Goal: Information Seeking & Learning: Learn about a topic

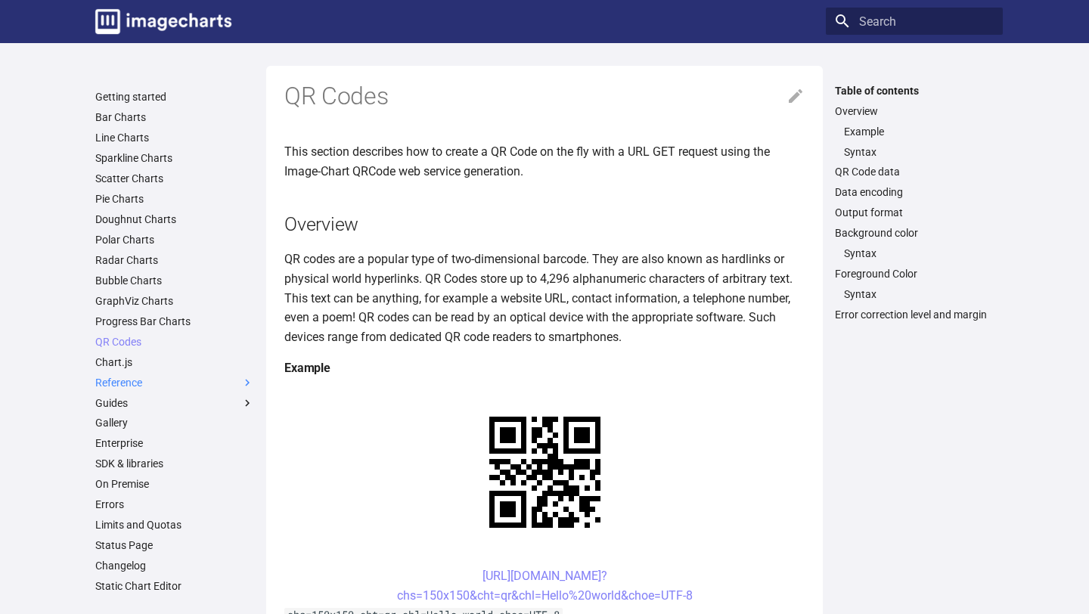
click at [246, 377] on span at bounding box center [247, 383] width 14 height 14
click at [0, 0] on input "Reference" at bounding box center [0, 0] width 0 height 0
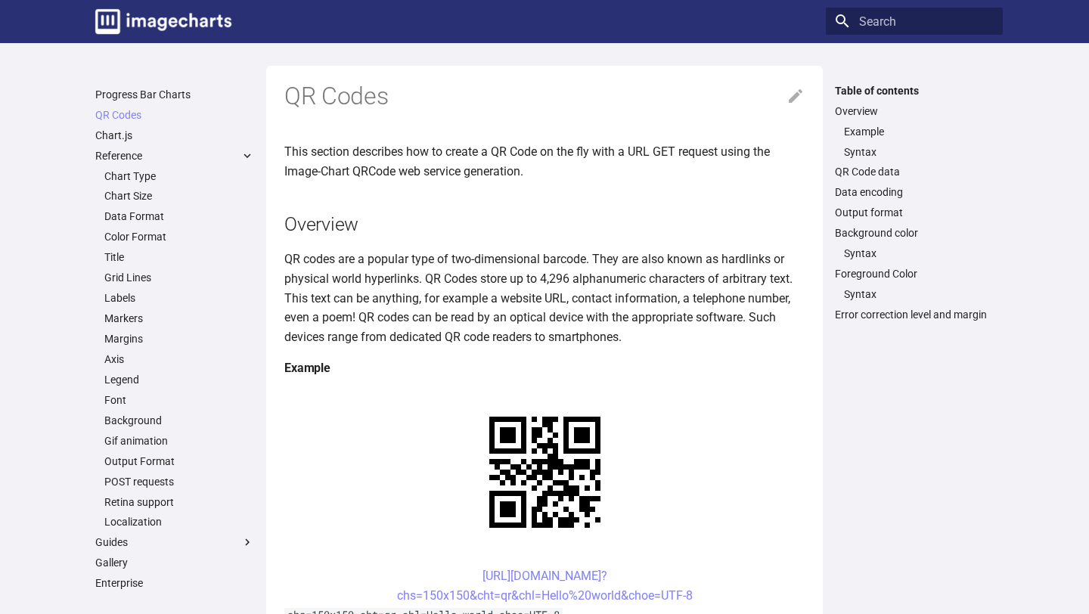
scroll to position [231, 0]
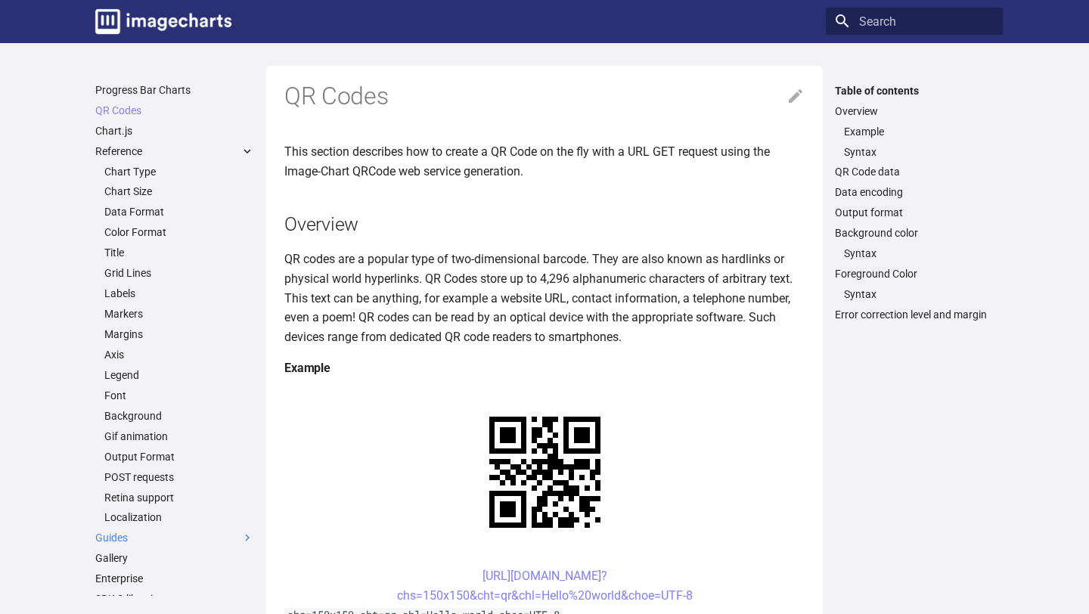
click at [247, 538] on span at bounding box center [247, 538] width 14 height 14
click at [0, 0] on input "Guides" at bounding box center [0, 0] width 0 height 0
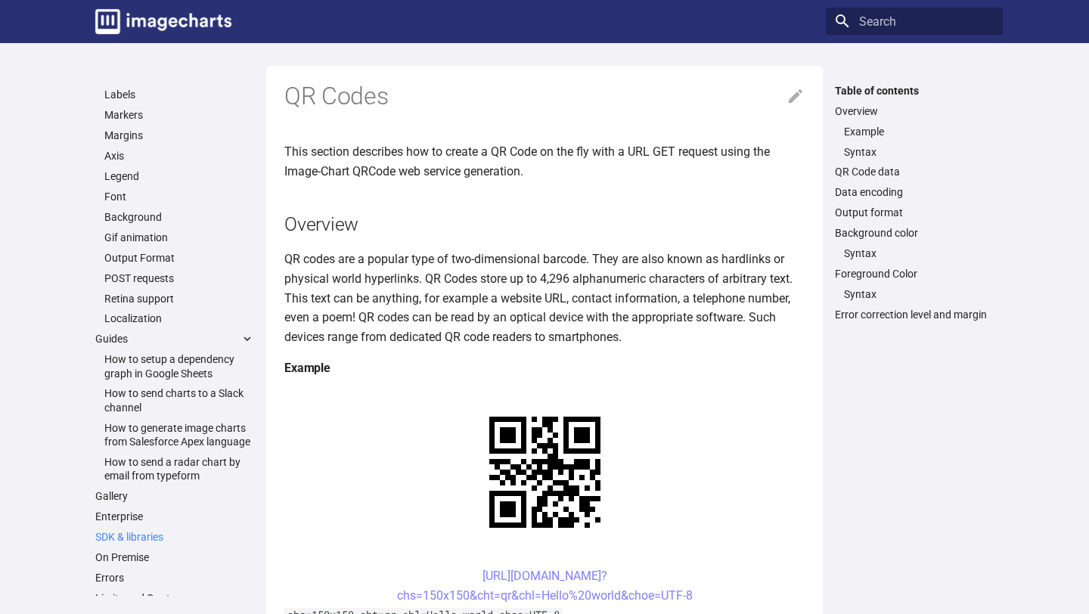
scroll to position [500, 0]
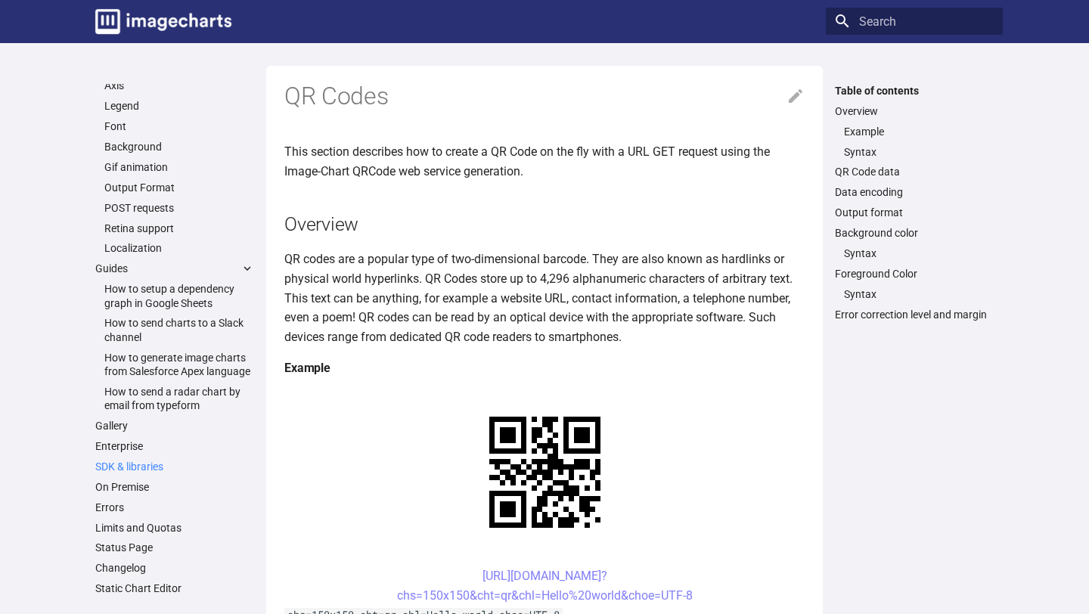
click at [144, 464] on link "SDK & libraries" at bounding box center [174, 467] width 159 height 14
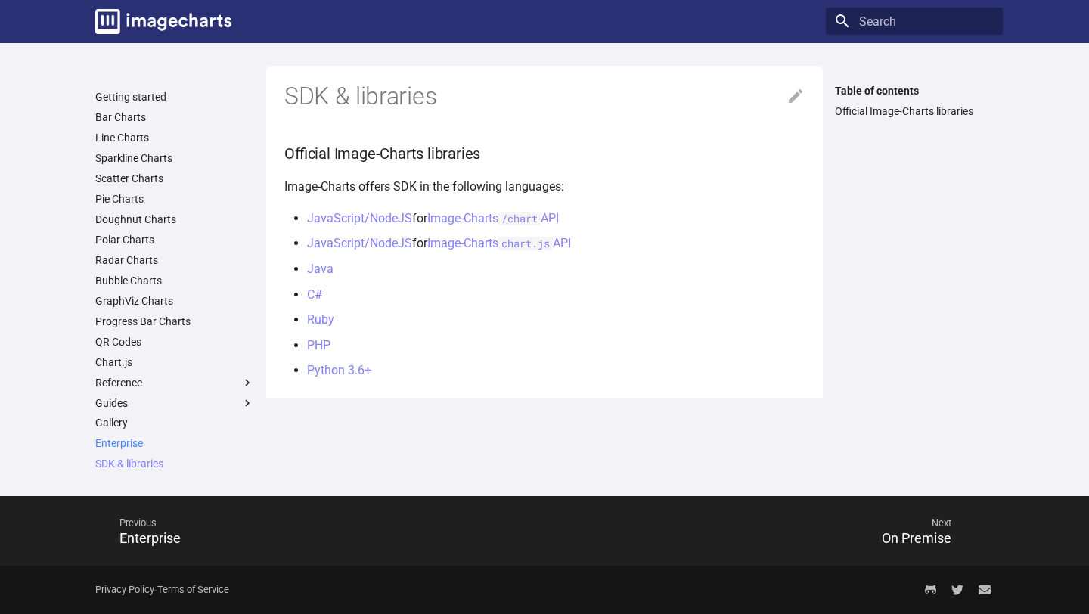
click at [133, 444] on link "Enterprise" at bounding box center [174, 443] width 159 height 14
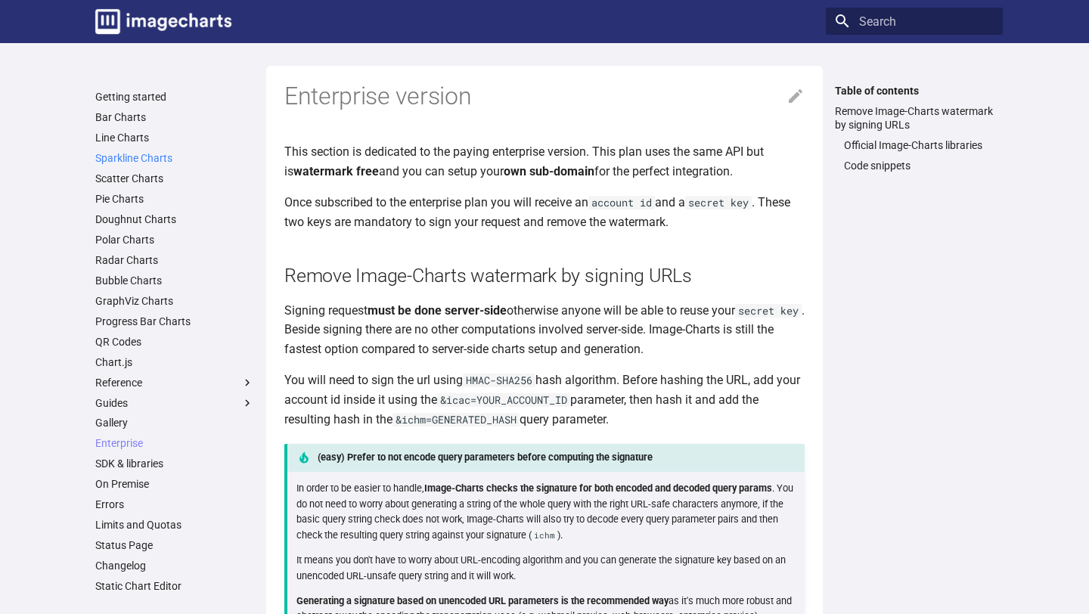
click at [155, 160] on link "Sparkline Charts" at bounding box center [174, 158] width 159 height 14
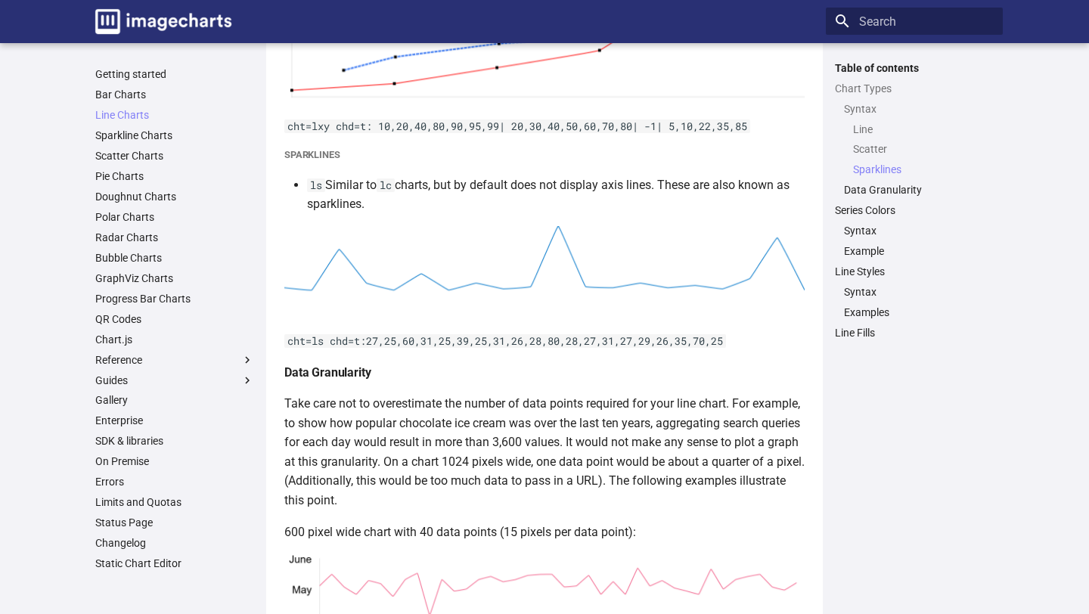
scroll to position [1596, 0]
